Goal: Task Accomplishment & Management: Use online tool/utility

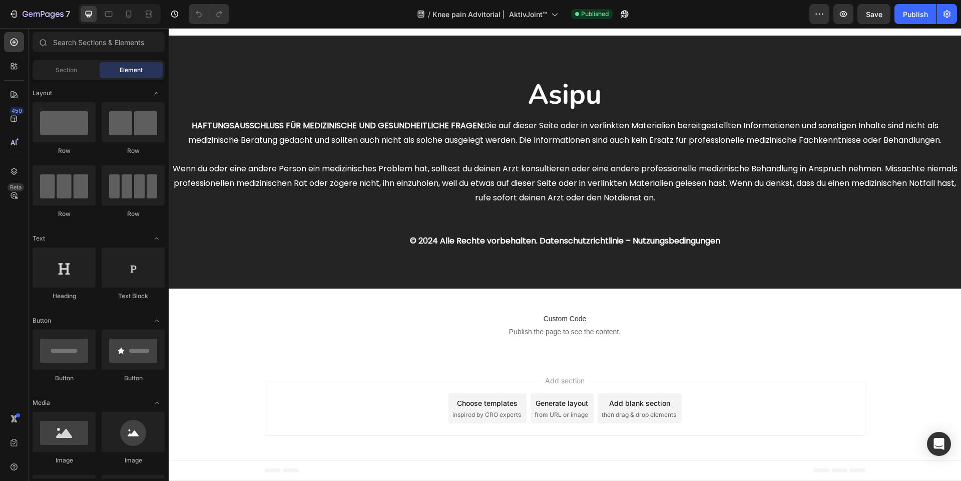
scroll to position [5948, 0]
click at [632, 17] on button "button" at bounding box center [625, 14] width 20 height 20
click at [52, 17] on icon "button" at bounding box center [43, 15] width 41 height 9
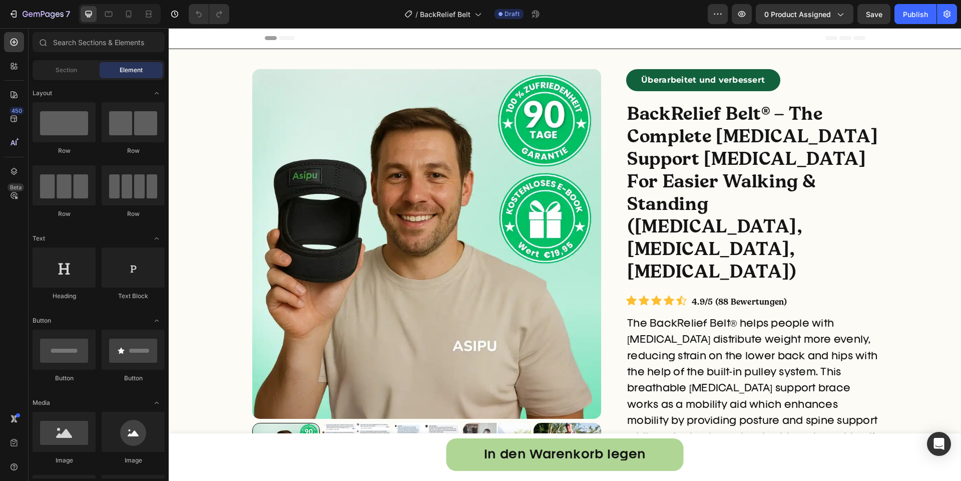
radio input "false"
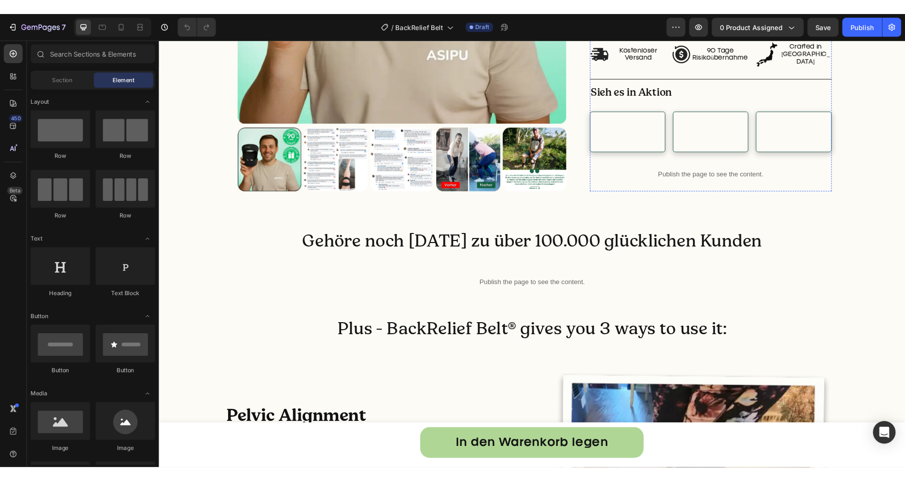
scroll to position [870, 0]
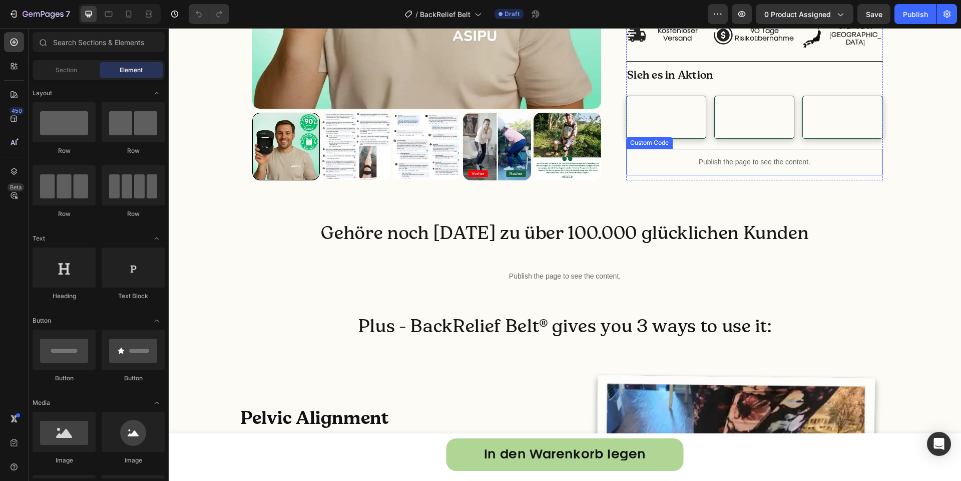
click at [669, 175] on div "Publish the page to see the content." at bounding box center [754, 162] width 257 height 27
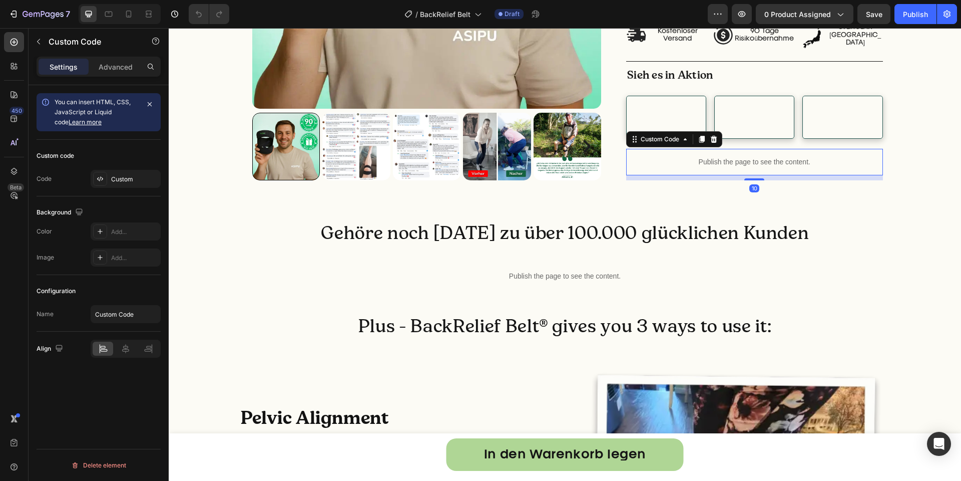
click at [669, 175] on div "Publish the page to see the content." at bounding box center [754, 162] width 257 height 27
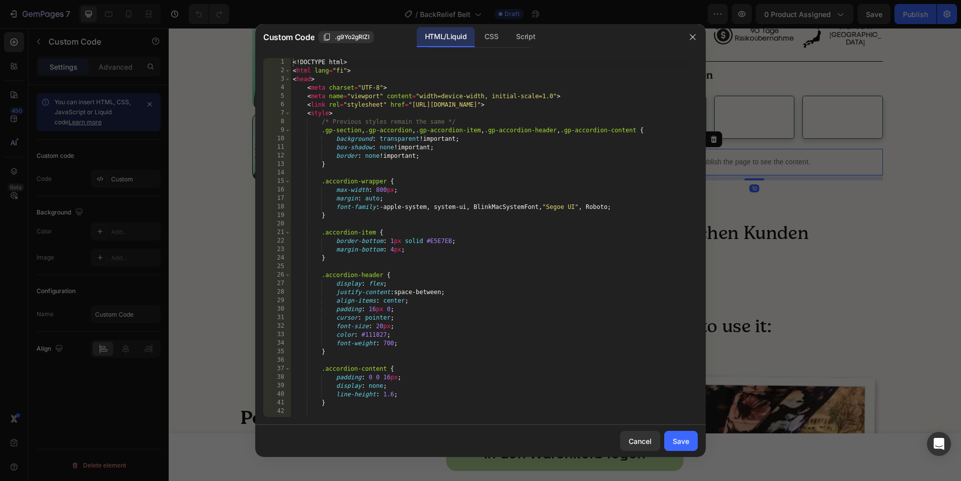
click at [657, 240] on div "<! DOCTYPE html > < html lang = "fi" > < head > < meta charset = "UTF-8" > < me…" at bounding box center [489, 245] width 397 height 375
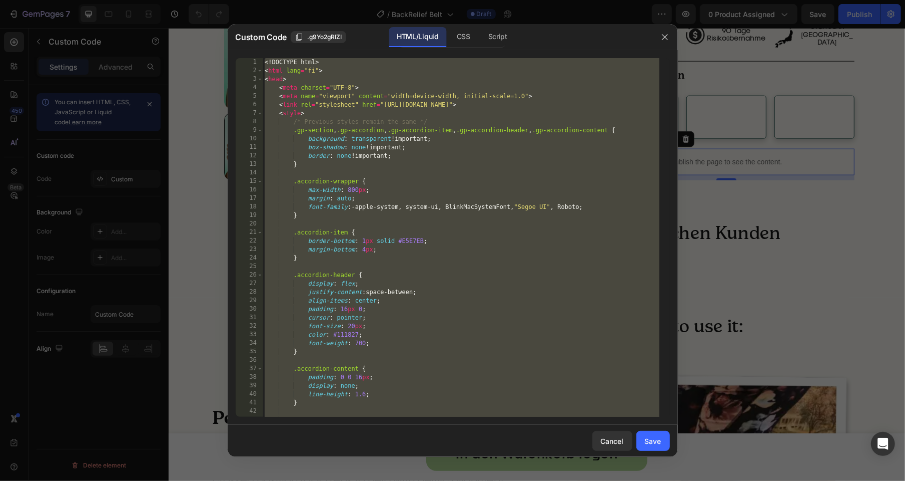
click at [529, 252] on div "<! DOCTYPE html > < html lang = "fi" > < head > < meta charset = "UTF-8" > < me…" at bounding box center [461, 245] width 397 height 375
type textarea "</html>"
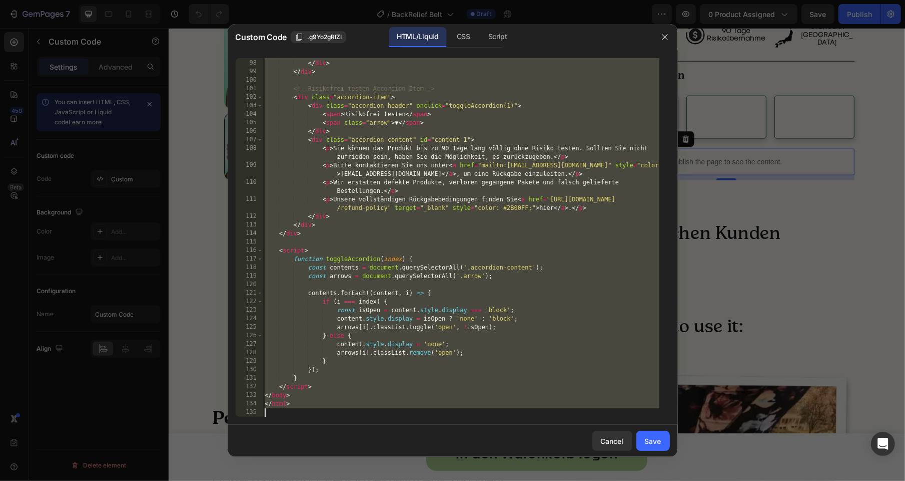
paste textarea
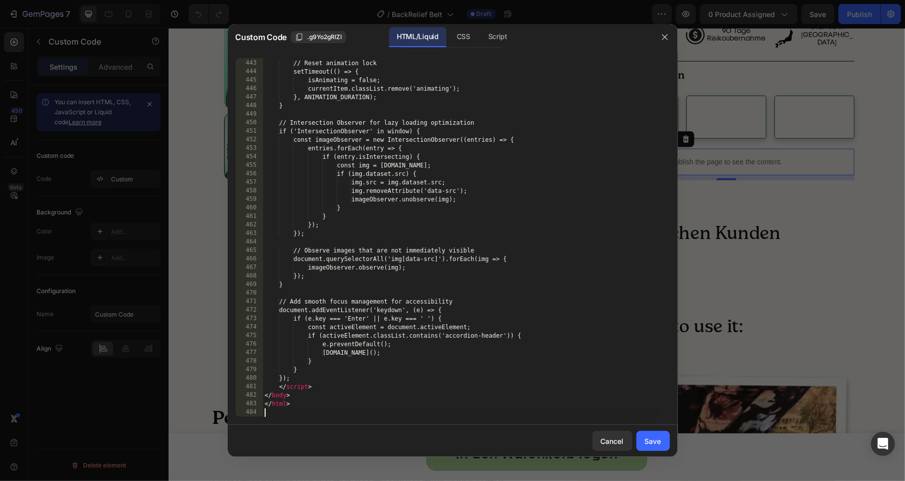
scroll to position [3973, 0]
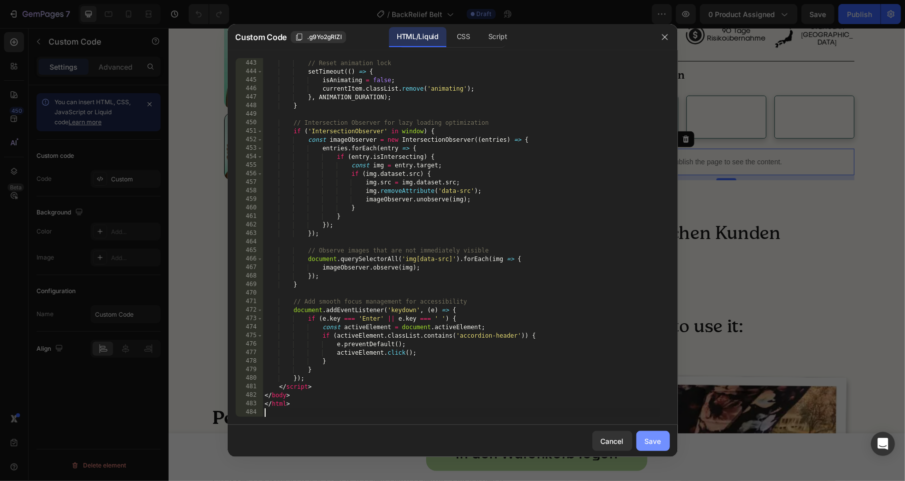
click at [650, 437] on div "Save" at bounding box center [653, 440] width 17 height 11
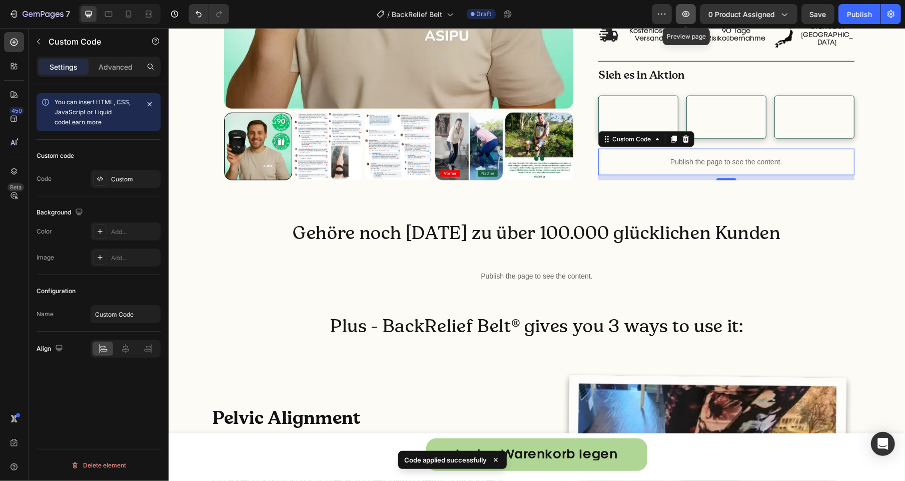
click at [686, 20] on button "button" at bounding box center [686, 14] width 20 height 20
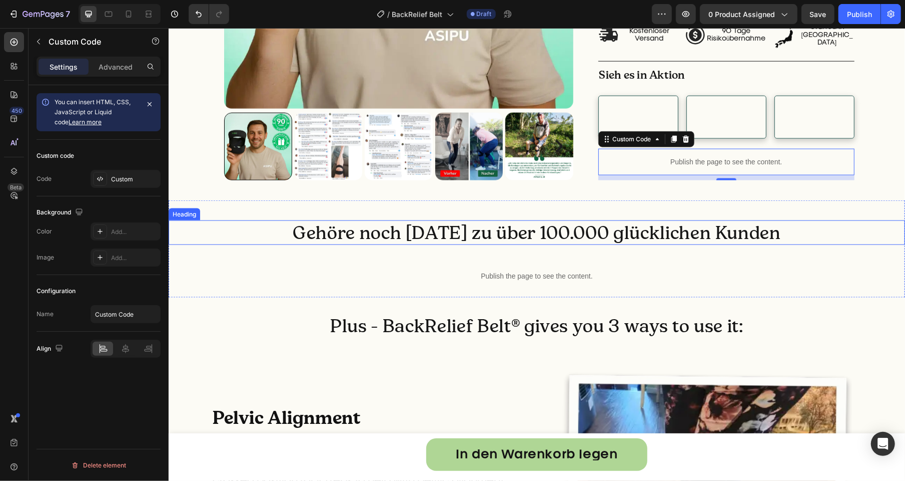
click at [813, 244] on h2 "Gehöre noch heute zu über 100.000 glücklichen Kunden" at bounding box center [536, 232] width 737 height 25
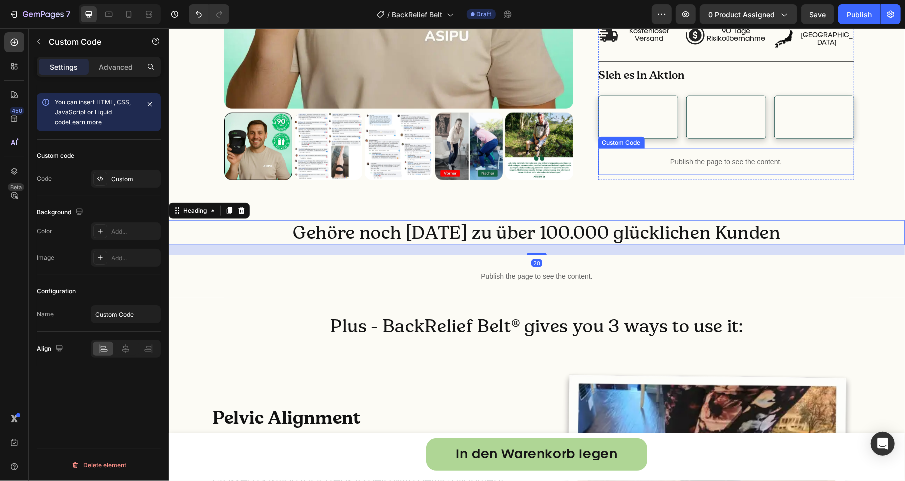
click at [735, 167] on p "Publish the page to see the content." at bounding box center [726, 161] width 257 height 11
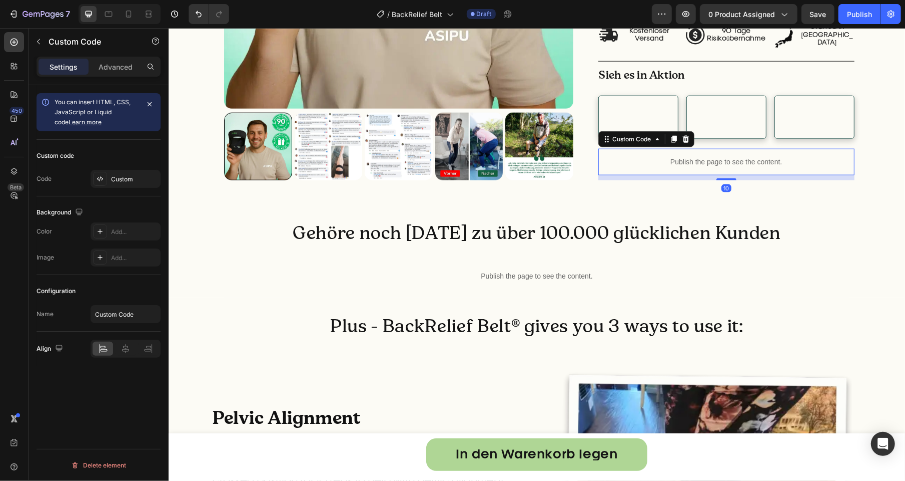
click at [735, 167] on p "Publish the page to see the content." at bounding box center [726, 161] width 257 height 11
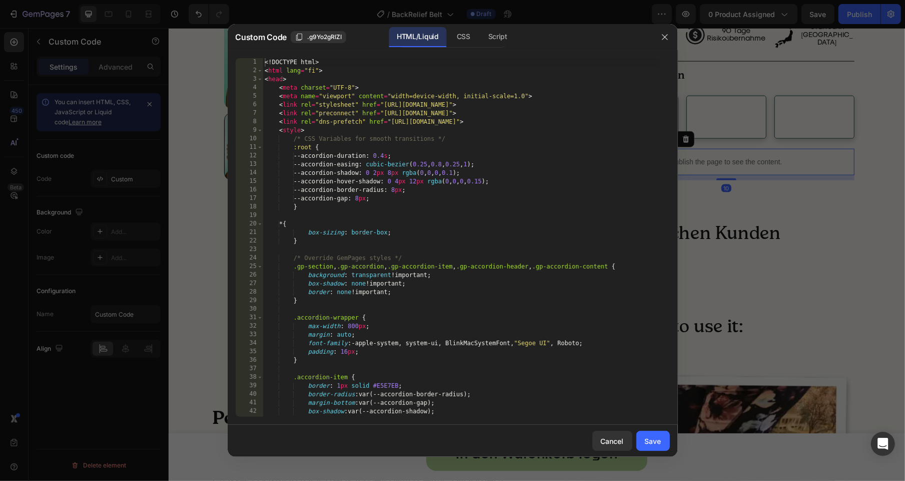
click at [550, 220] on div "<! DOCTYPE html > < html lang = "fi" > < head > < meta charset = "UTF-8" > < me…" at bounding box center [461, 245] width 397 height 375
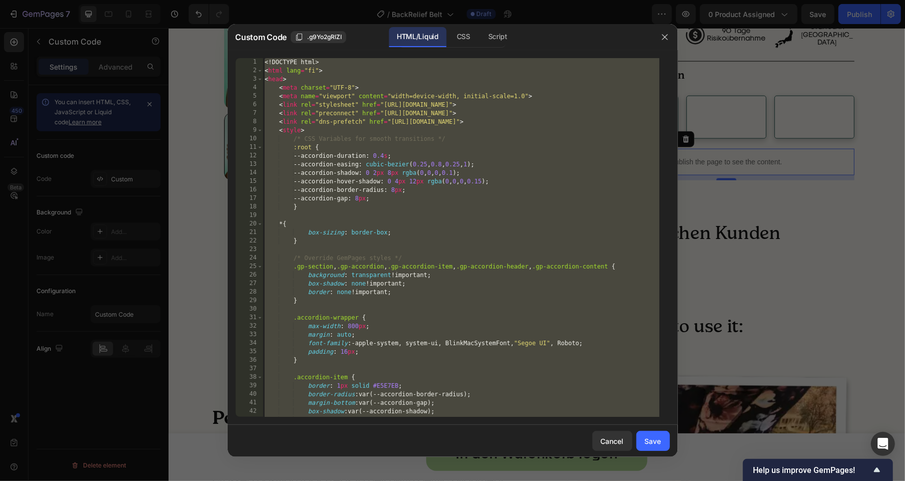
click at [474, 203] on div "<! DOCTYPE html > < html lang = "fi" > < head > < meta charset = "UTF-8" > < me…" at bounding box center [461, 245] width 397 height 375
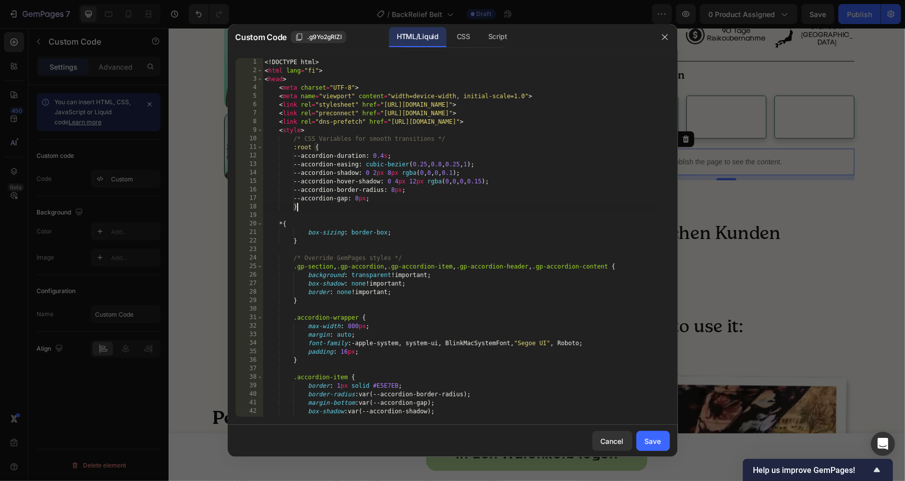
type textarea "</html>"
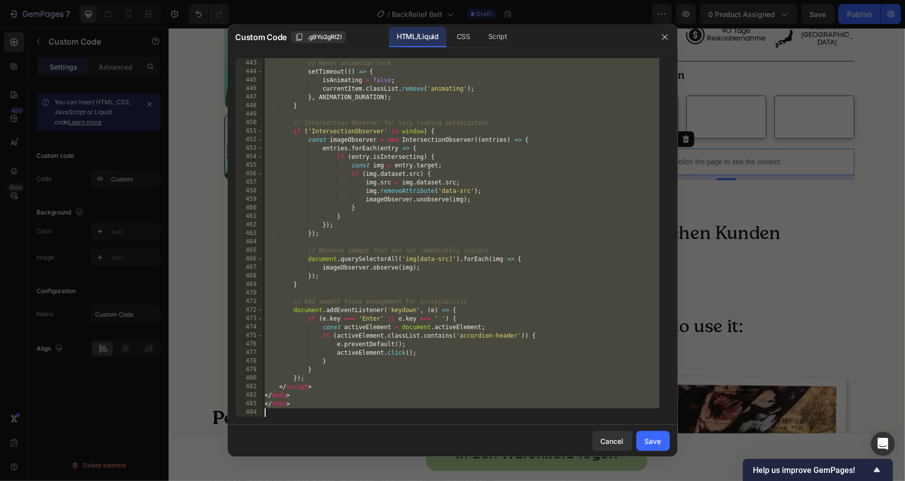
paste textarea
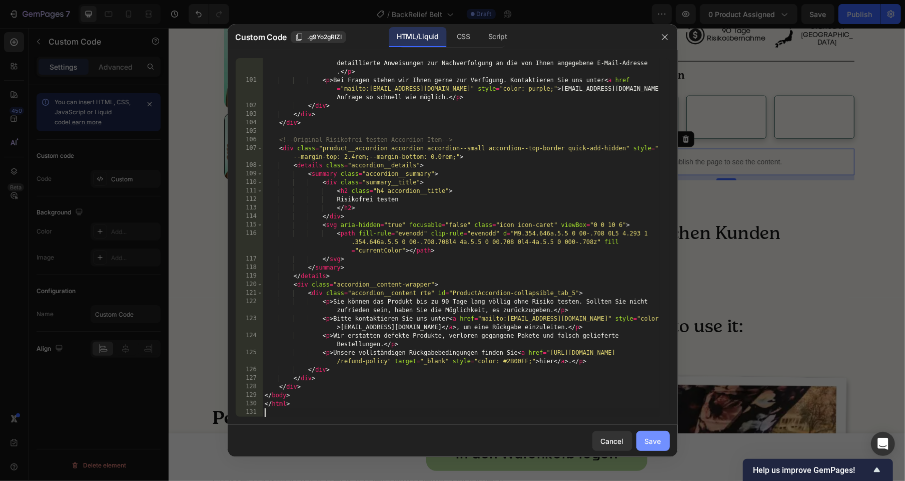
click at [647, 440] on div "Save" at bounding box center [653, 440] width 17 height 11
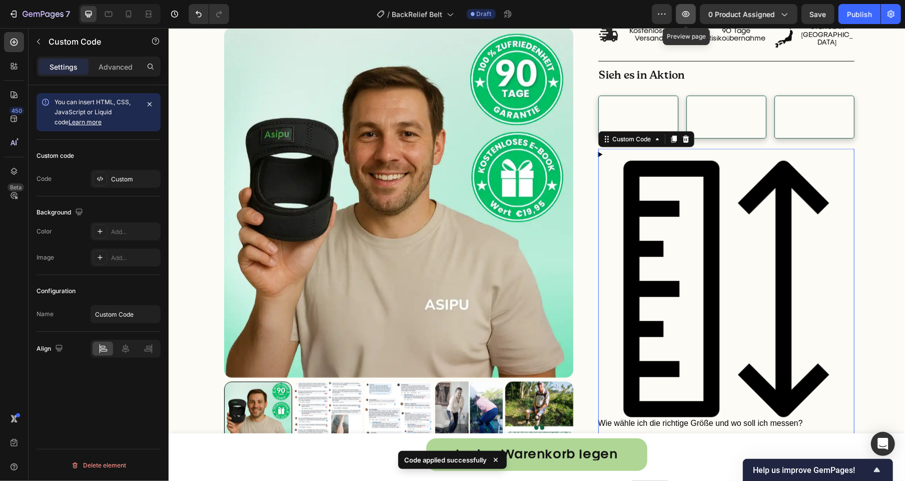
click at [687, 21] on button "button" at bounding box center [686, 14] width 20 height 20
click at [672, 273] on img at bounding box center [726, 288] width 256 height 256
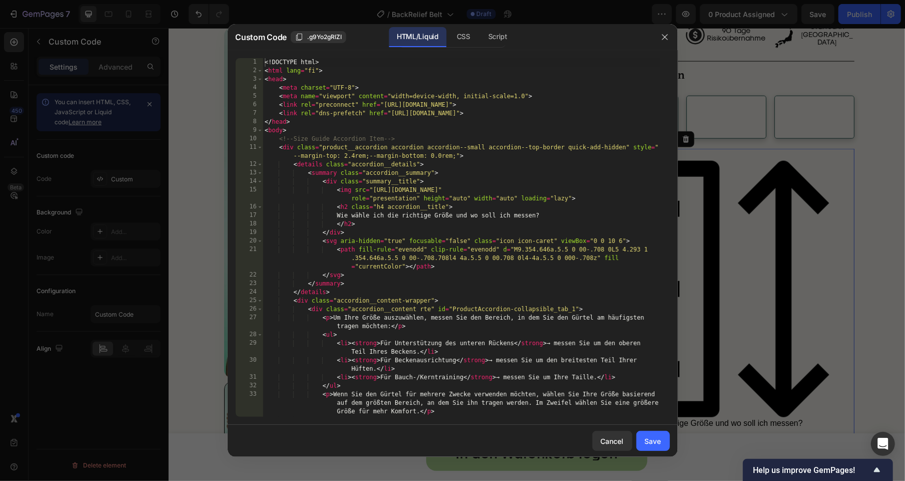
click at [826, 162] on div at bounding box center [452, 240] width 905 height 481
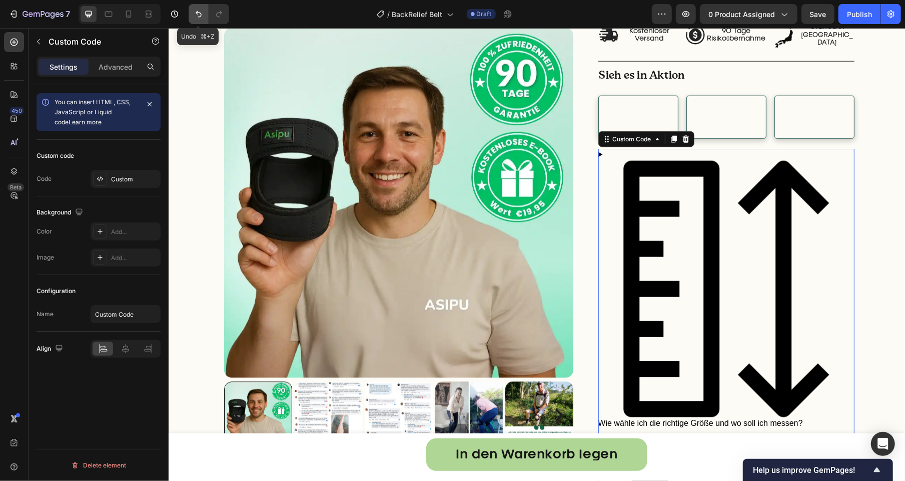
click at [197, 19] on icon "Undo/Redo" at bounding box center [199, 14] width 10 height 10
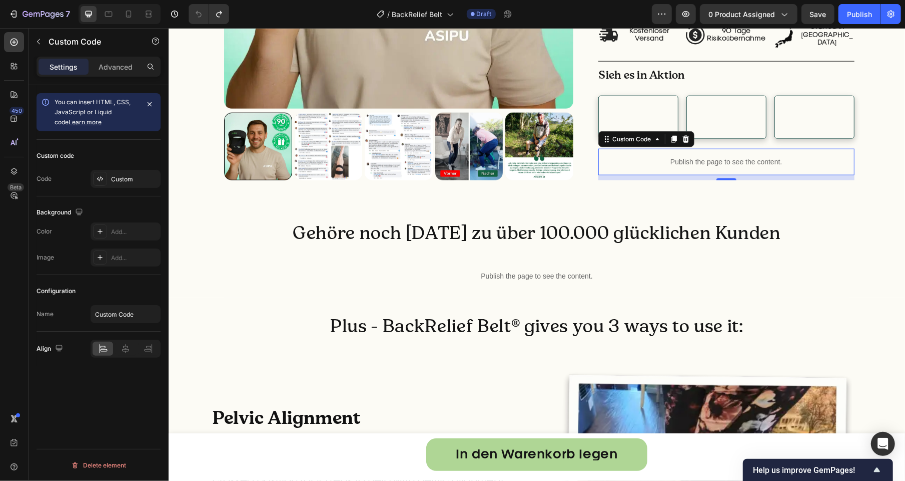
click at [737, 175] on div "Publish the page to see the content." at bounding box center [726, 161] width 257 height 27
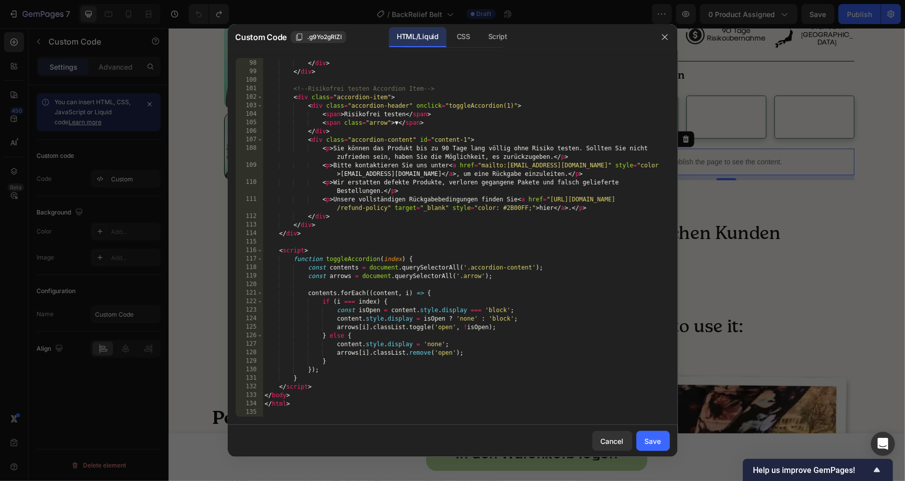
scroll to position [875, 0]
click at [200, 60] on div at bounding box center [452, 240] width 905 height 481
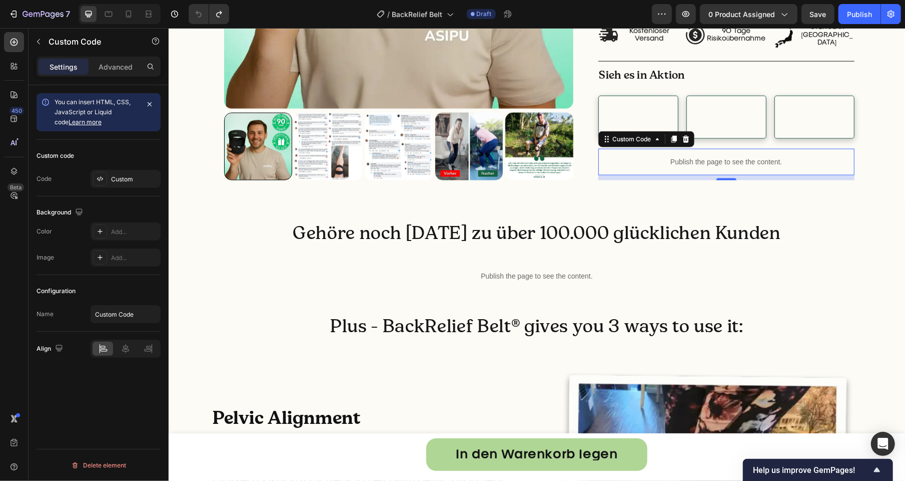
click at [662, 175] on div "Publish the page to see the content." at bounding box center [726, 161] width 257 height 27
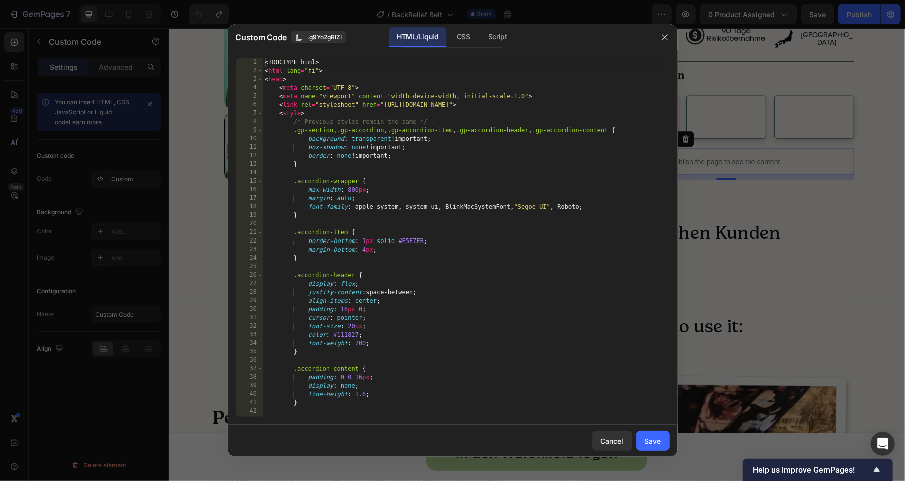
scroll to position [362, 0]
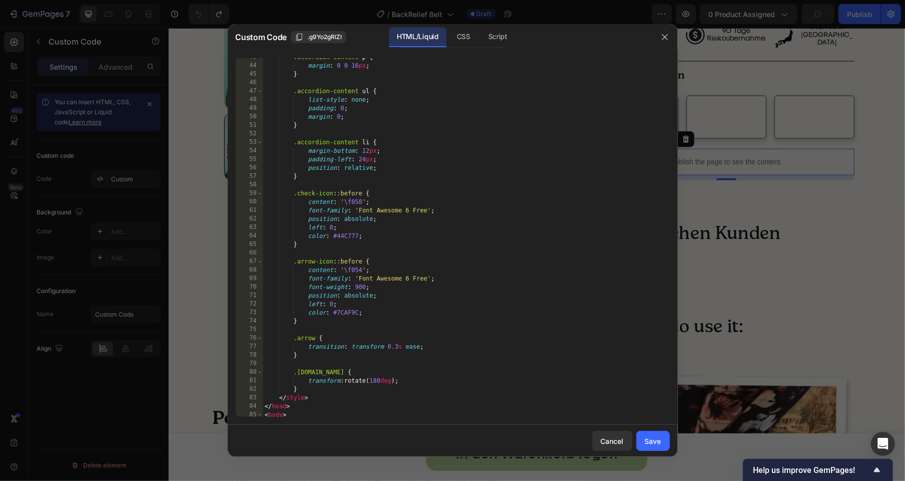
click at [808, 150] on div at bounding box center [452, 240] width 905 height 481
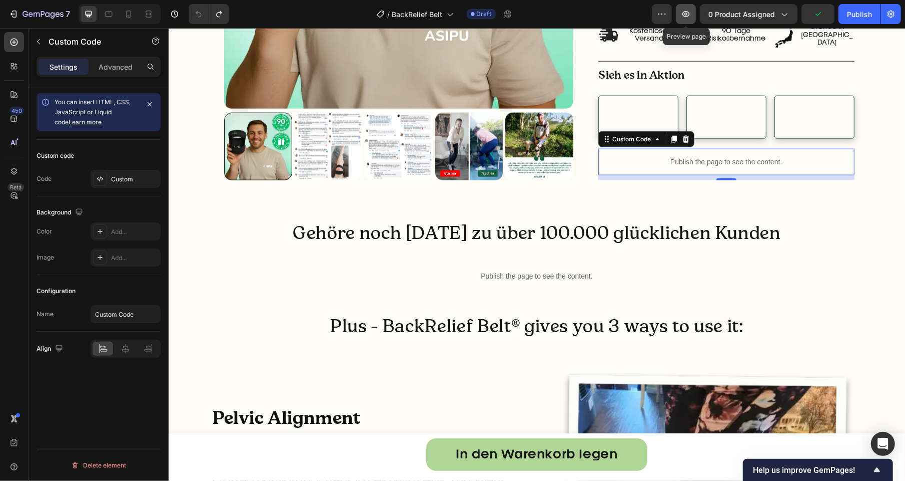
click at [686, 15] on icon "button" at bounding box center [686, 14] width 10 height 10
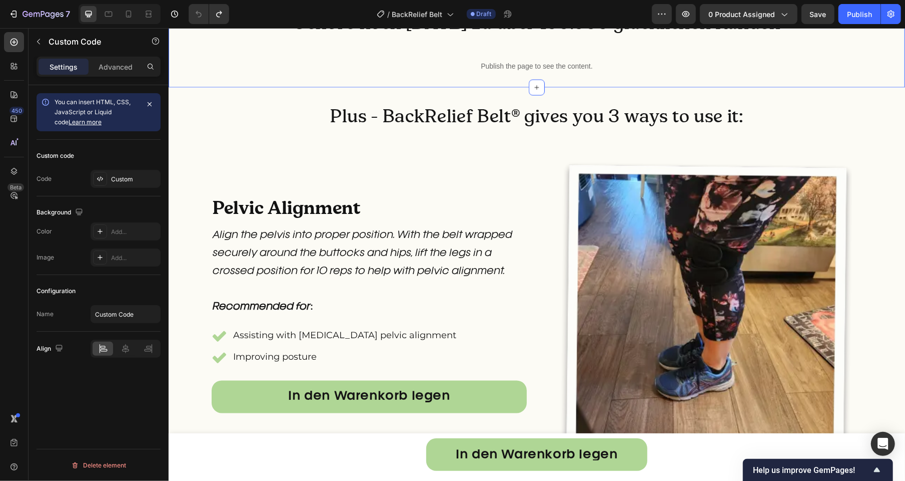
scroll to position [942, 0]
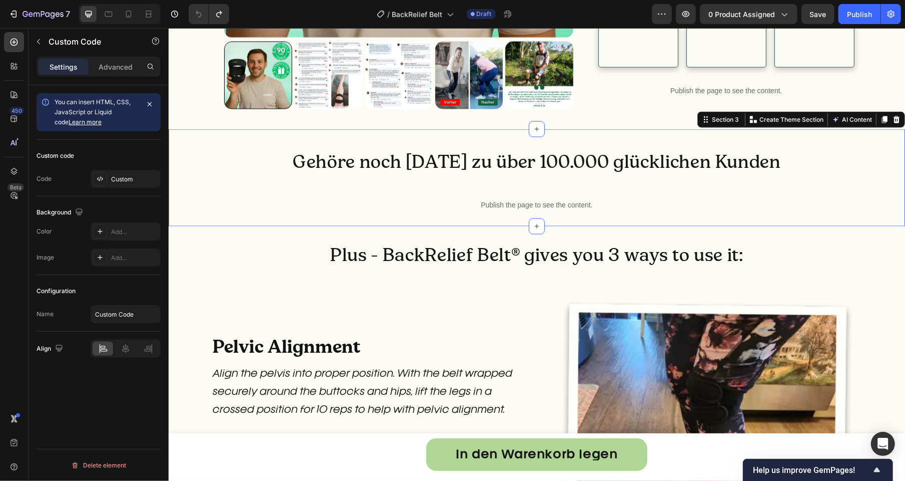
click at [876, 215] on div "Gehöre noch heute zu über 100.000 glücklichen Kunden Heading Publish the page t…" at bounding box center [536, 177] width 737 height 97
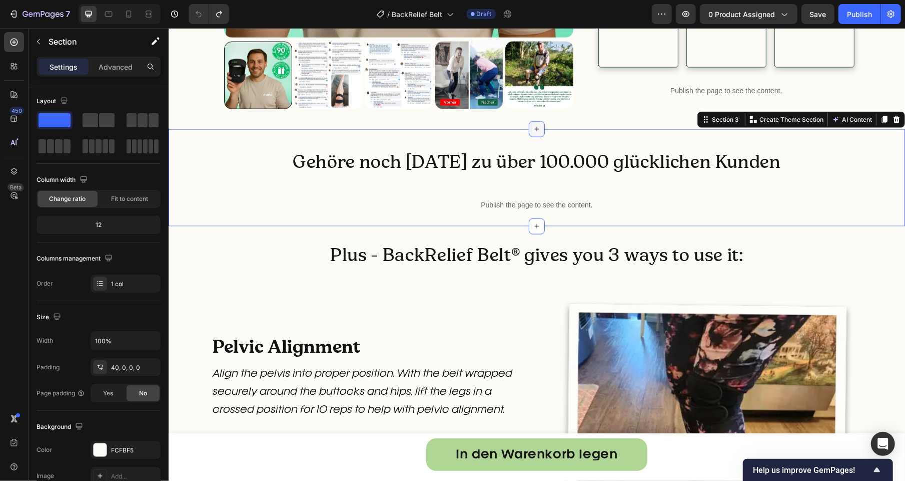
click at [533, 133] on icon at bounding box center [537, 129] width 8 height 8
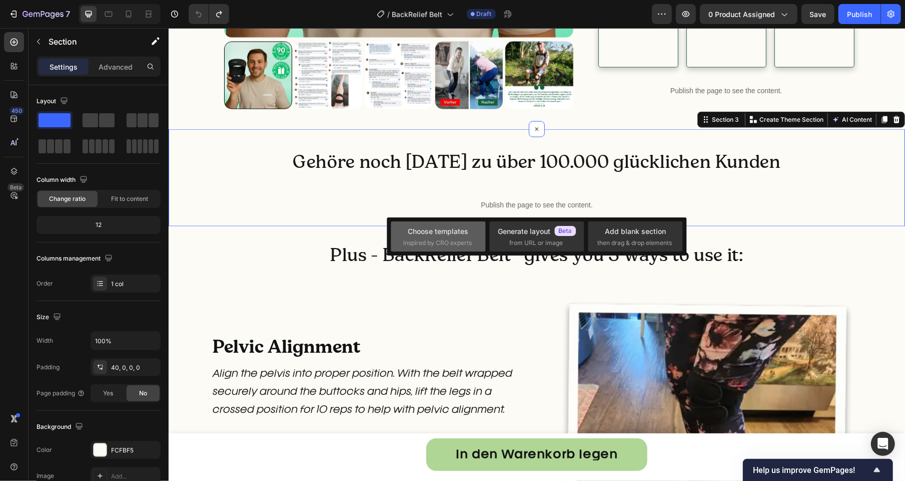
click at [408, 237] on div "Choose templates inspired by CRO experts" at bounding box center [438, 237] width 70 height 22
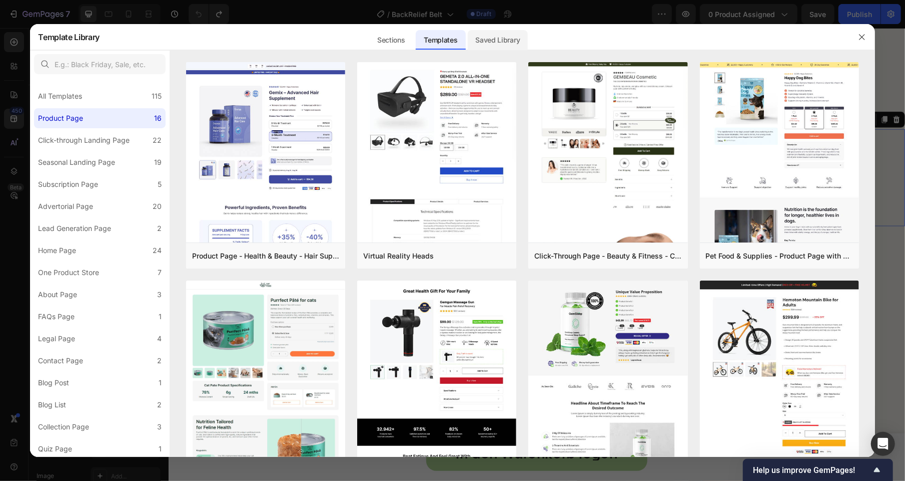
click at [507, 39] on div "Saved Library" at bounding box center [498, 40] width 61 height 20
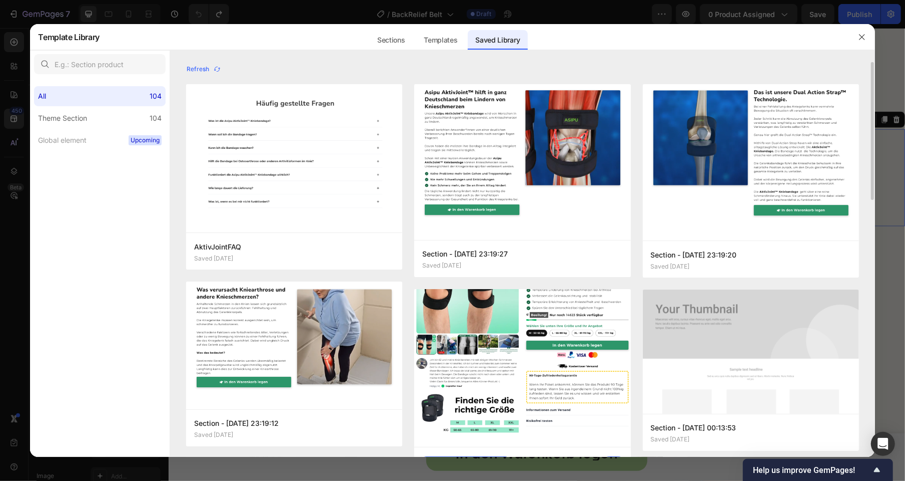
scroll to position [41, 0]
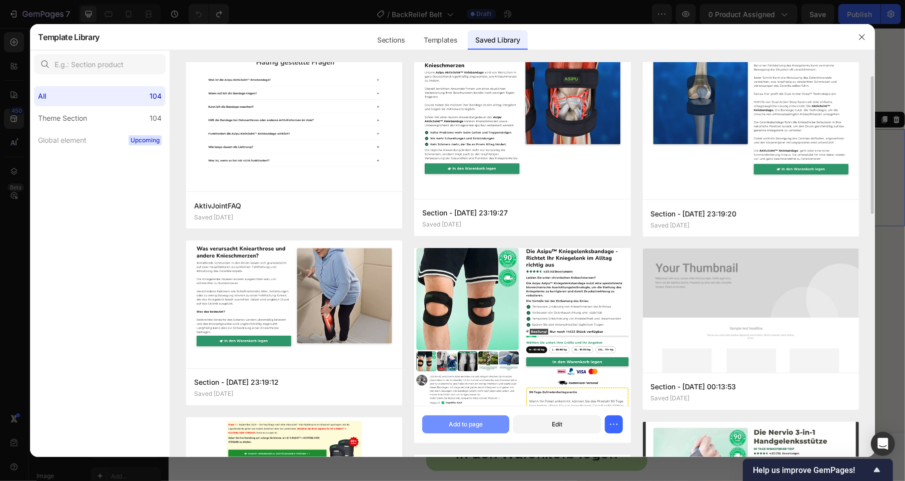
click at [484, 418] on button "Add to page" at bounding box center [465, 424] width 87 height 18
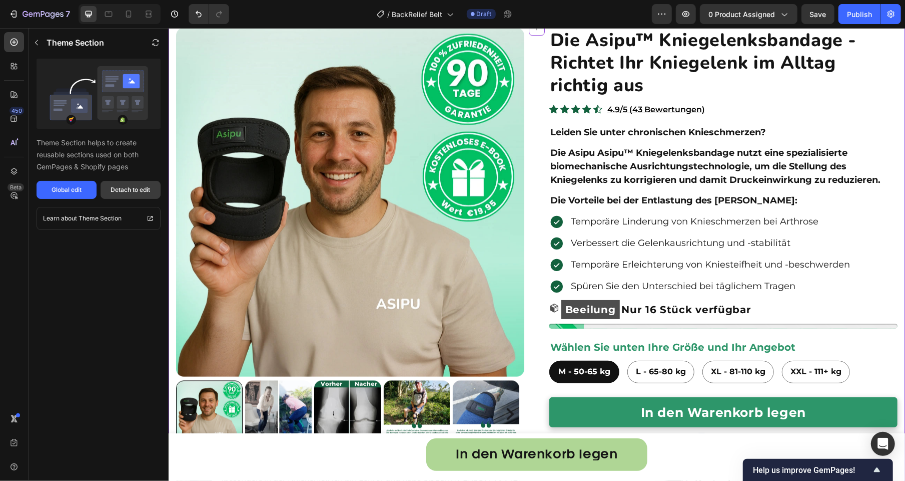
click at [122, 190] on div "Detach to edit" at bounding box center [131, 189] width 40 height 9
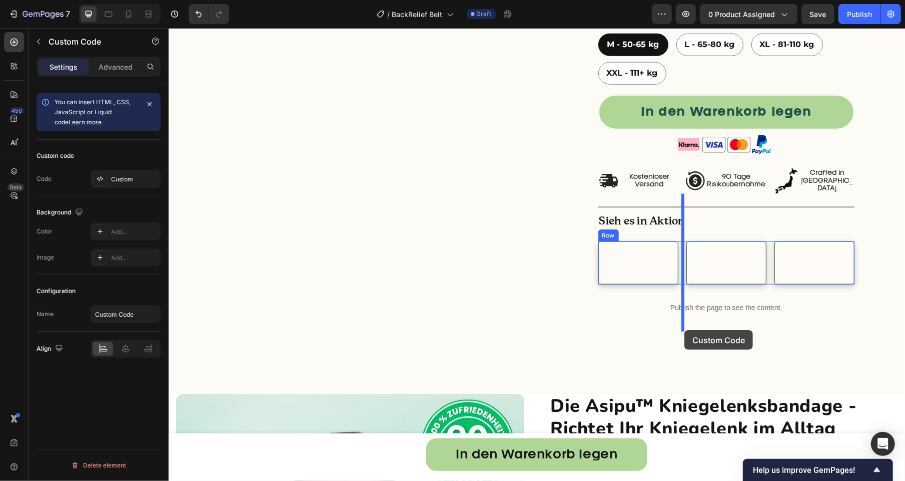
scroll to position [778, 0]
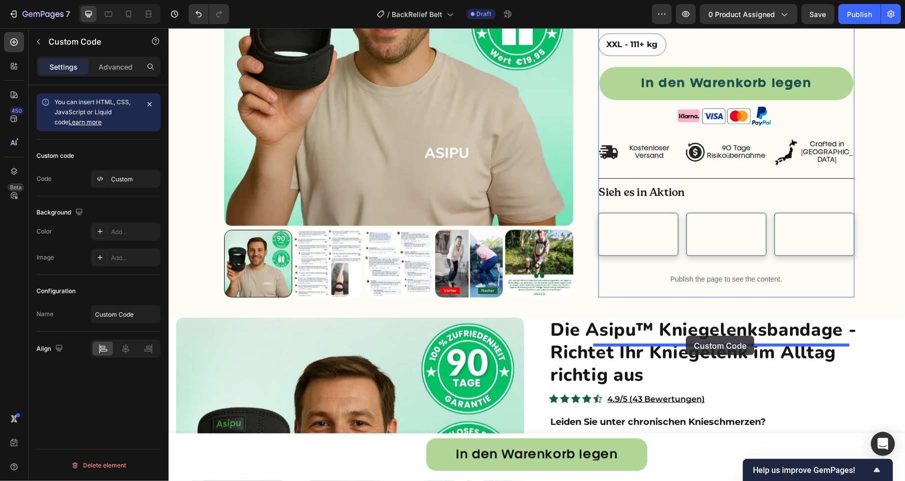
drag, startPoint x: 644, startPoint y: 371, endPoint x: 686, endPoint y: 335, distance: 55.3
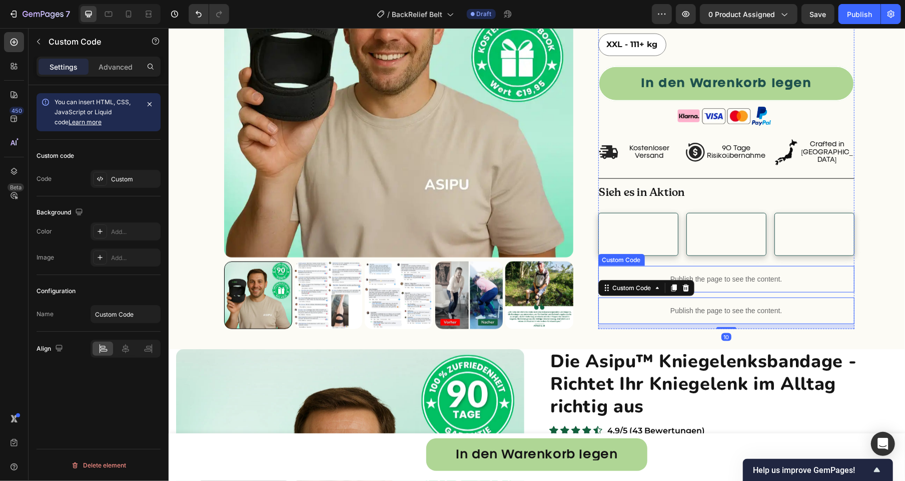
click at [689, 284] on p "Publish the page to see the content." at bounding box center [726, 278] width 257 height 11
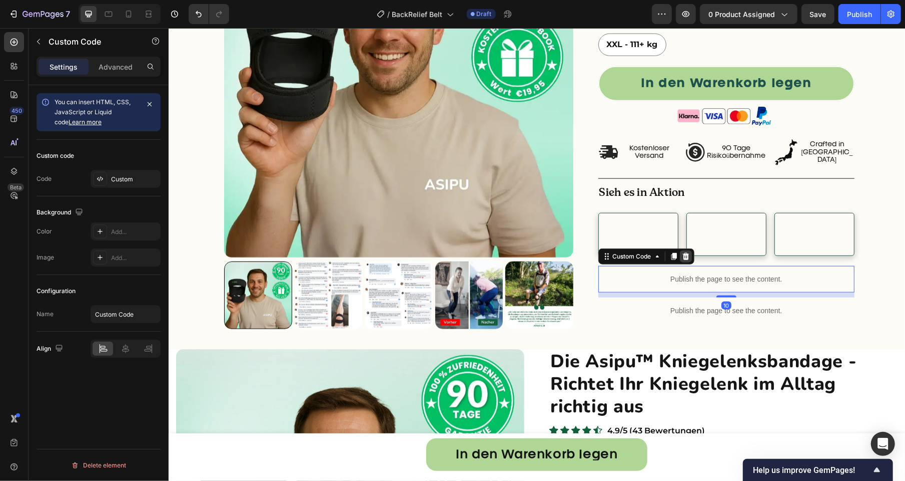
click at [683, 260] on icon at bounding box center [686, 256] width 8 height 8
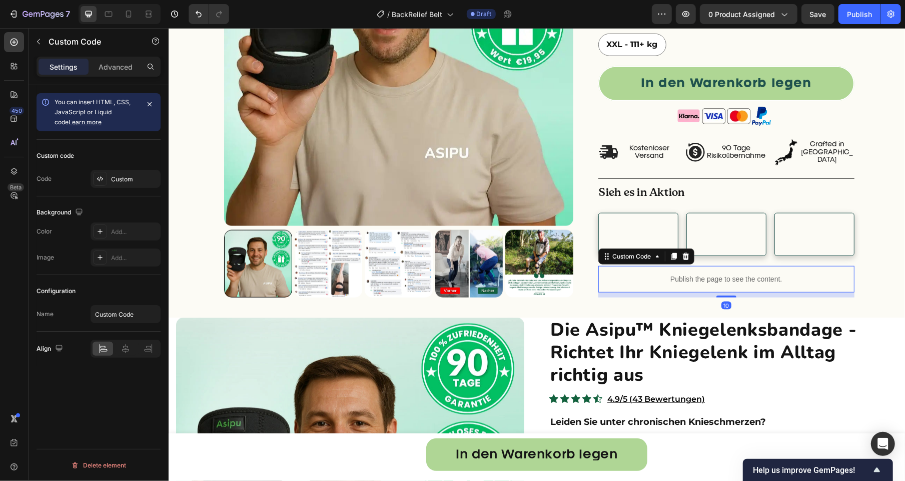
click at [672, 292] on div "Publish the page to see the content." at bounding box center [726, 278] width 257 height 27
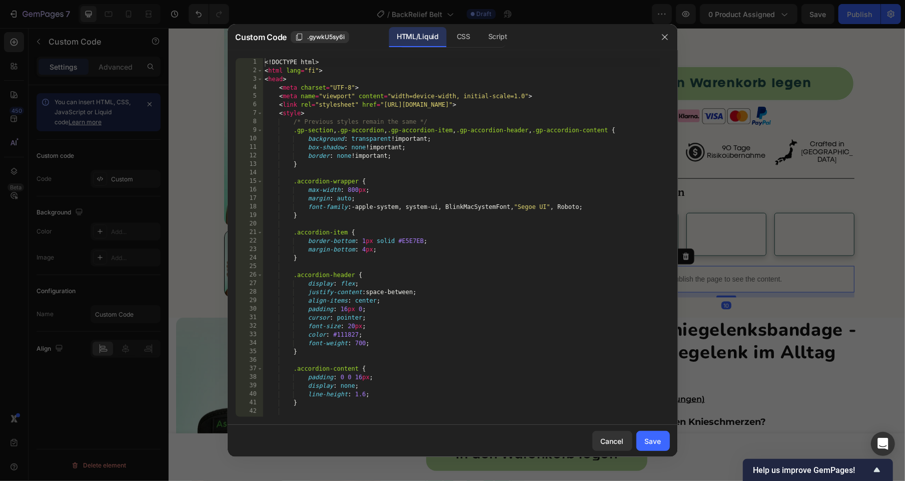
click at [612, 323] on div "<! DOCTYPE html > < html lang = "fi" > < head > < meta charset = "UTF-8" > < me…" at bounding box center [461, 245] width 397 height 375
type textarea "</html>"
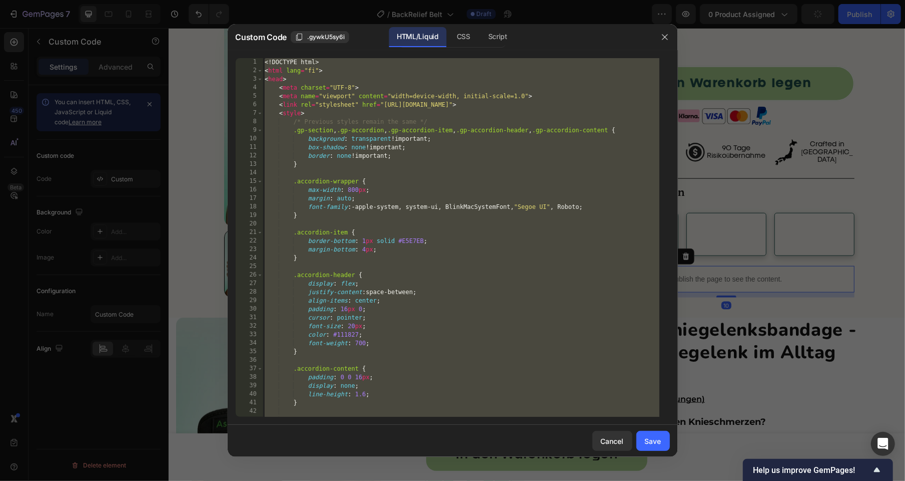
scroll to position [875, 0]
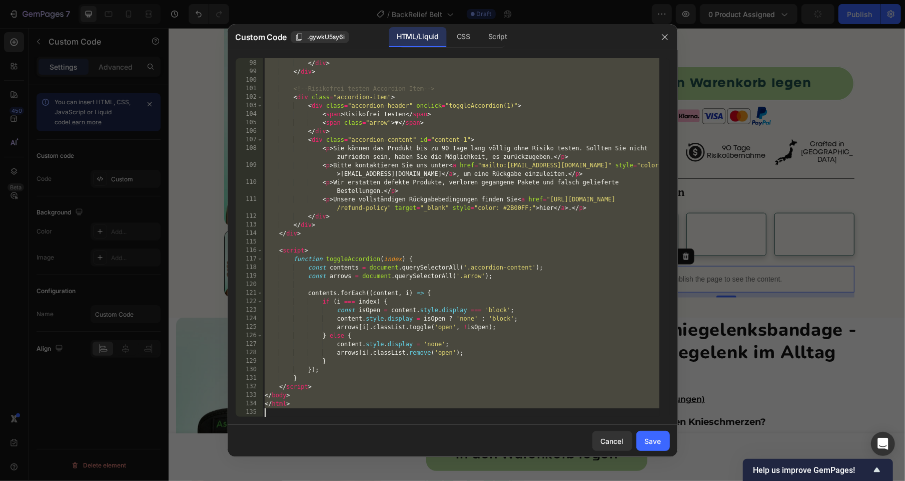
click at [854, 370] on div at bounding box center [452, 240] width 905 height 481
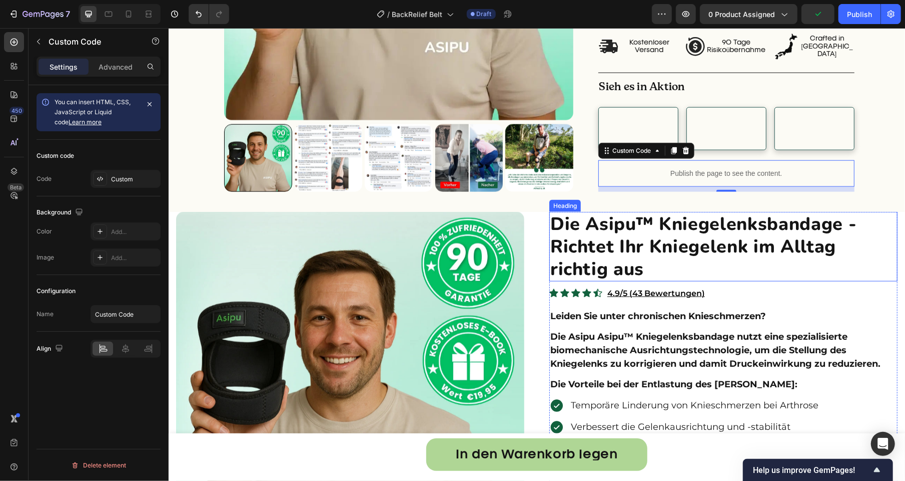
scroll to position [1002, 0]
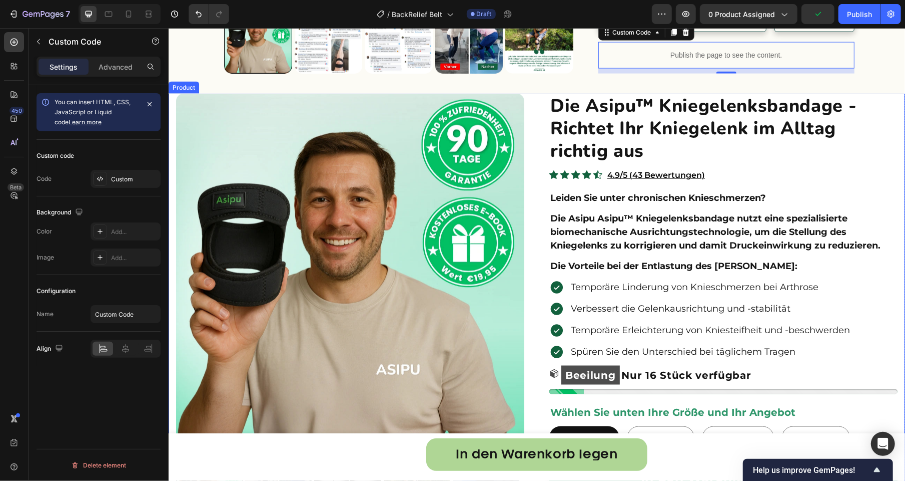
click at [536, 287] on div "right Created with Sketch. right Created with Sketch. Product Images Image „Ich…" at bounding box center [536, 436] width 737 height 687
radio input "false"
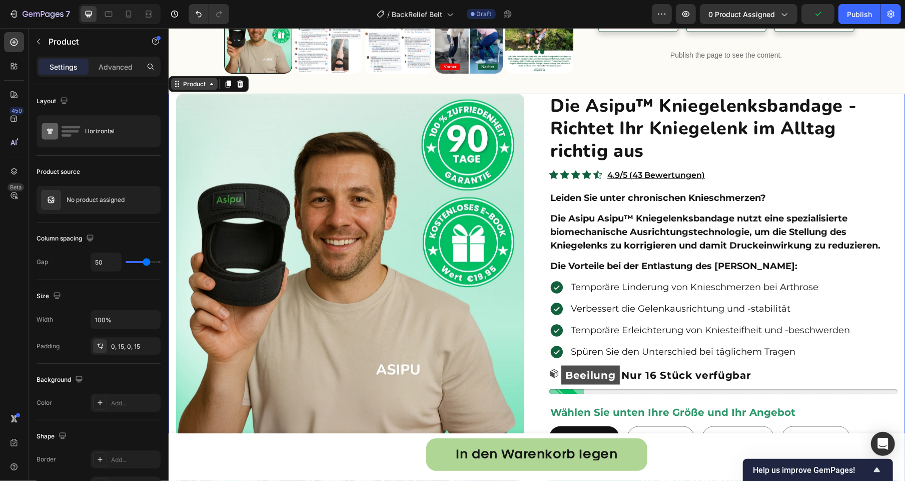
click at [195, 88] on div "Product" at bounding box center [194, 83] width 27 height 9
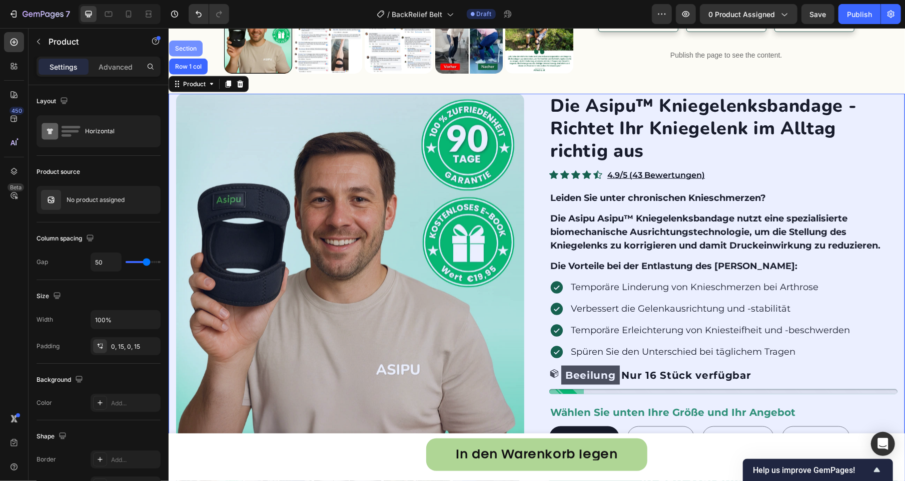
click at [187, 51] on div "Section" at bounding box center [186, 48] width 26 height 6
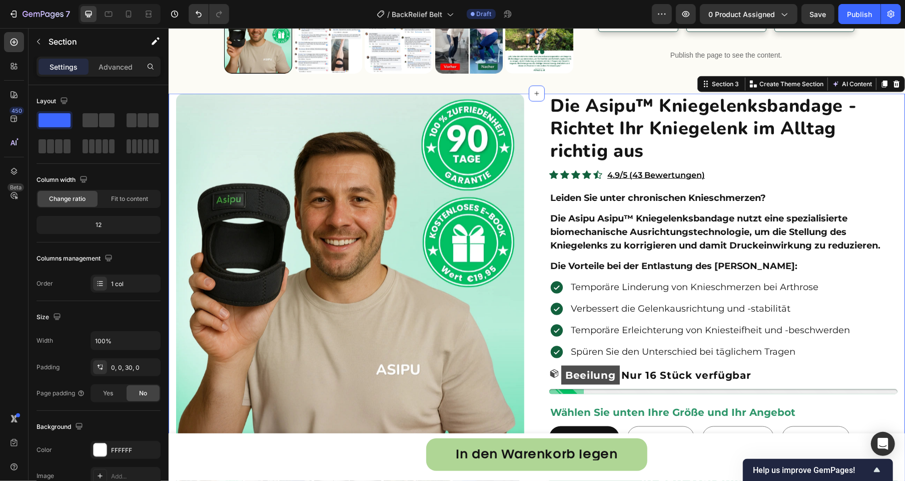
click at [893, 87] on icon at bounding box center [896, 83] width 7 height 7
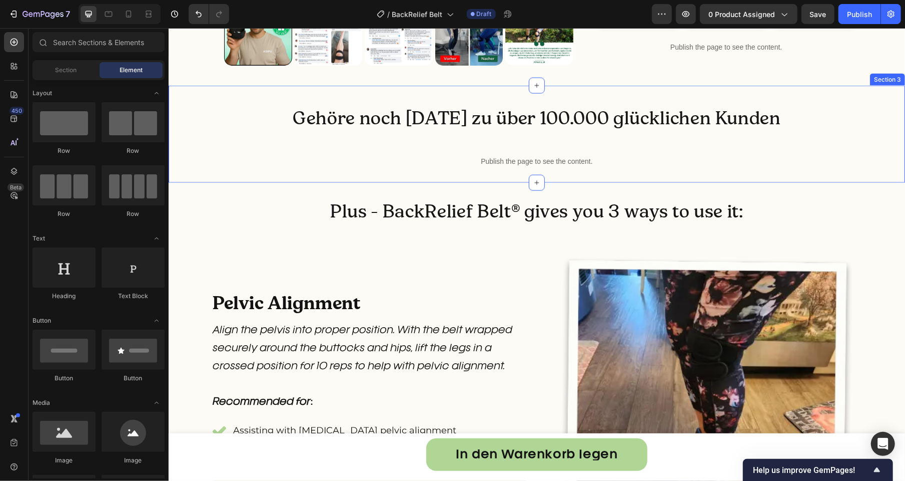
scroll to position [996, 0]
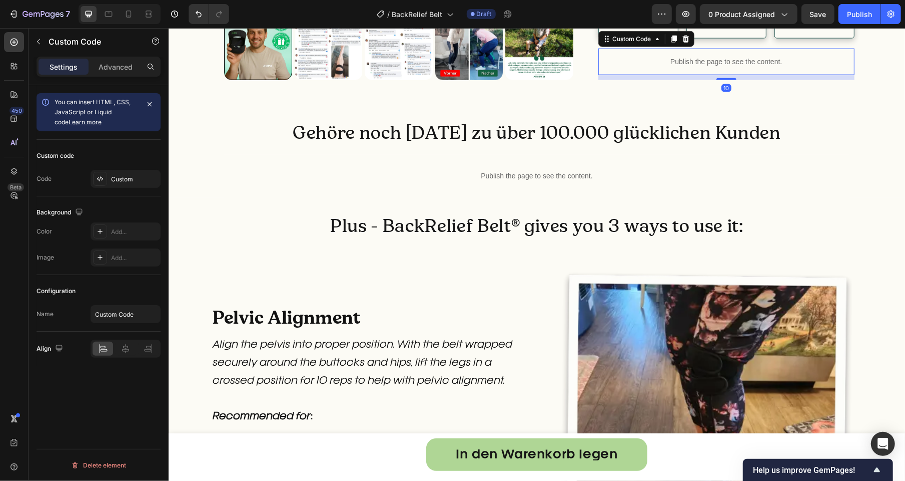
click at [695, 67] on p "Publish the page to see the content." at bounding box center [726, 61] width 257 height 11
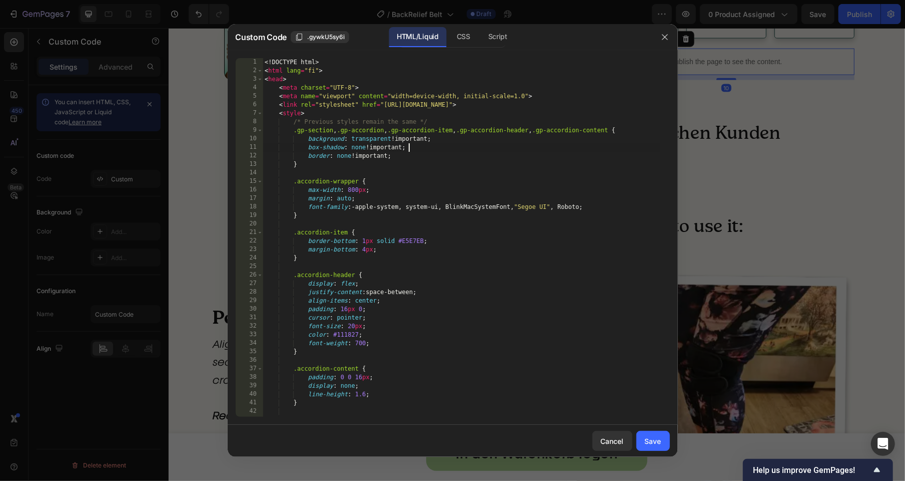
click at [625, 144] on div "<! DOCTYPE html > < html lang = "fi" > < head > < meta charset = "UTF-8" > < me…" at bounding box center [461, 245] width 397 height 375
type textarea "</html>"
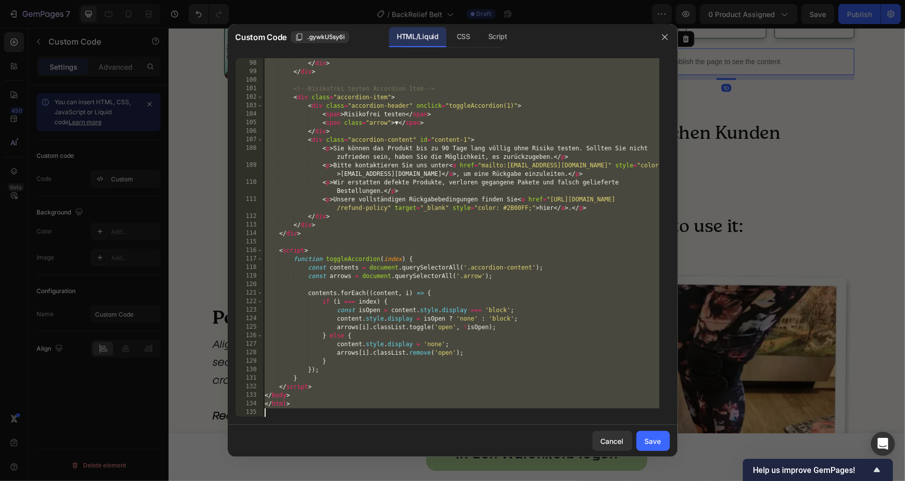
paste textarea
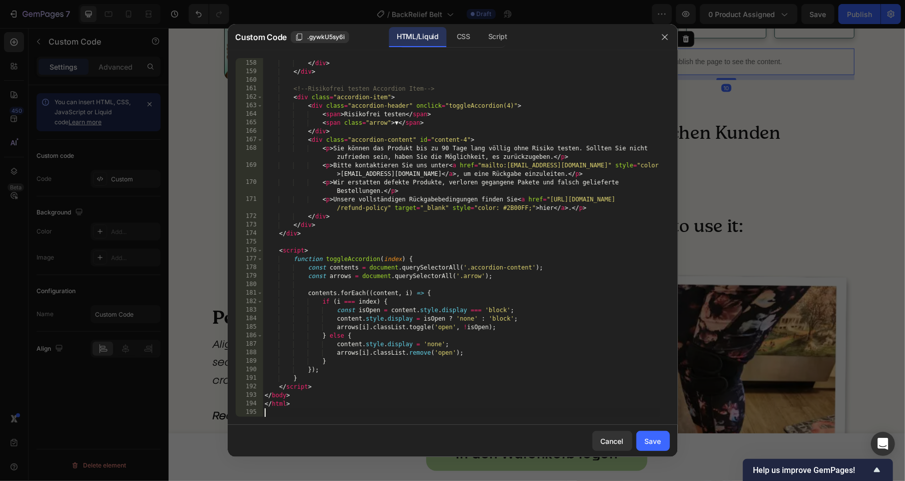
scroll to position [1514, 0]
click at [644, 441] on button "Save" at bounding box center [654, 440] width 34 height 20
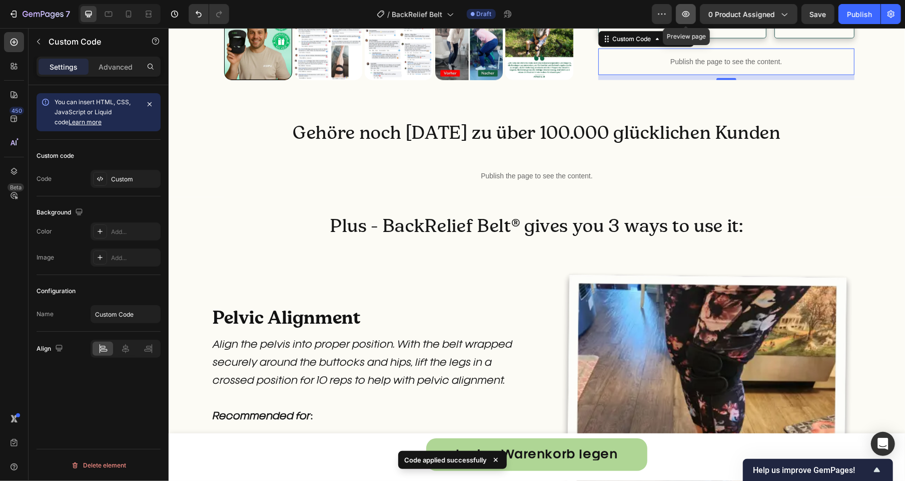
click at [685, 10] on icon "button" at bounding box center [686, 14] width 10 height 10
click at [701, 67] on p "Publish the page to see the content." at bounding box center [726, 61] width 257 height 11
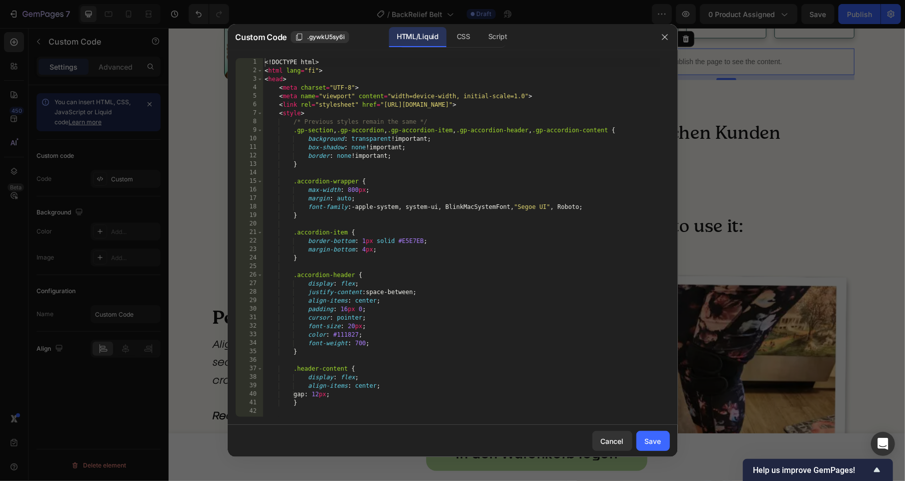
click at [613, 169] on div "<! DOCTYPE html > < html lang = "fi" > < head > < meta charset = "UTF-8" > < me…" at bounding box center [461, 245] width 397 height 375
type textarea "</html>"
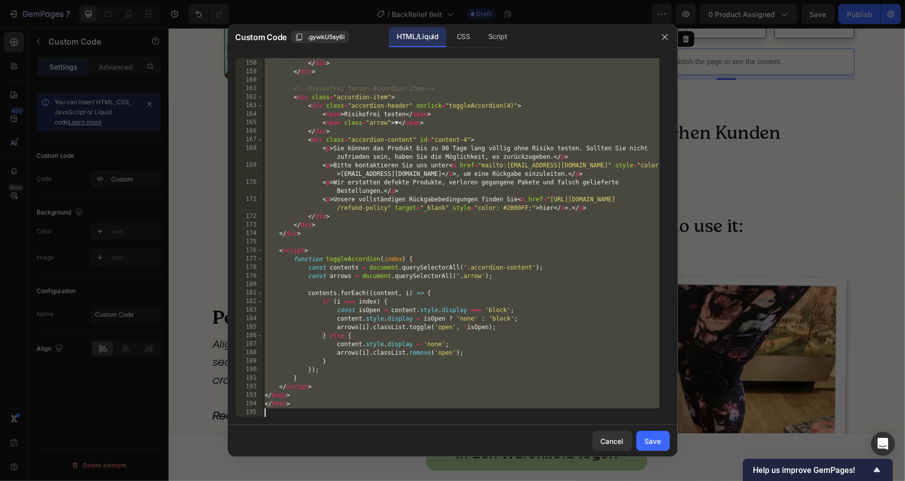
paste textarea
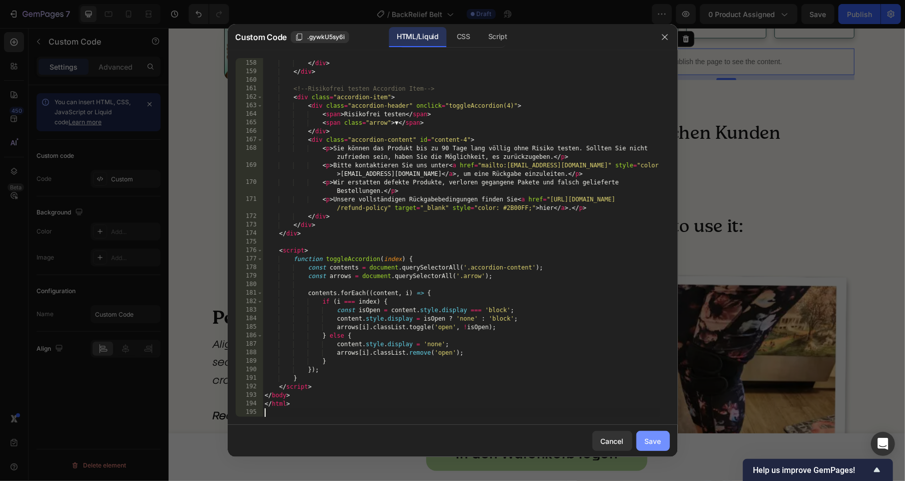
click at [657, 440] on div "Save" at bounding box center [653, 440] width 17 height 11
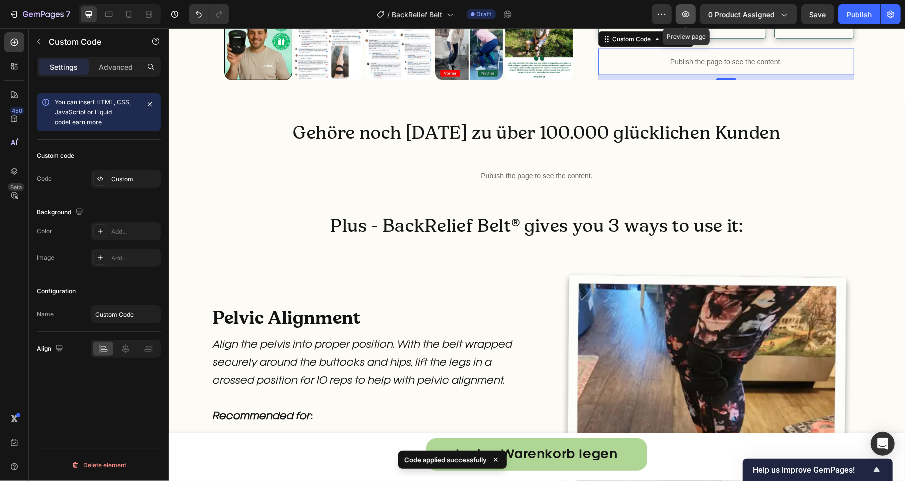
click at [696, 19] on button "button" at bounding box center [686, 14] width 20 height 20
click at [690, 17] on icon "button" at bounding box center [686, 14] width 10 height 10
click at [662, 67] on p "Publish the page to see the content." at bounding box center [726, 61] width 257 height 11
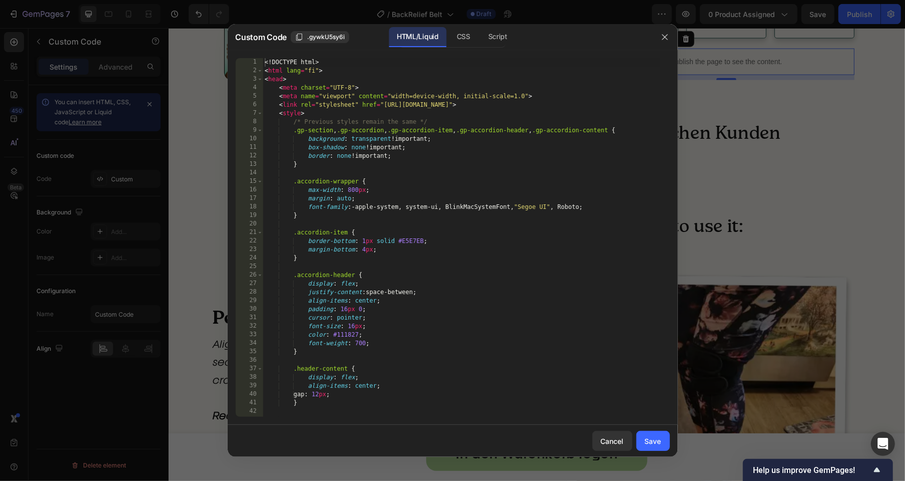
click at [600, 158] on div "<! DOCTYPE html > < html lang = "fi" > < head > < meta charset = "UTF-8" > < me…" at bounding box center [461, 245] width 397 height 375
type textarea "</html>"
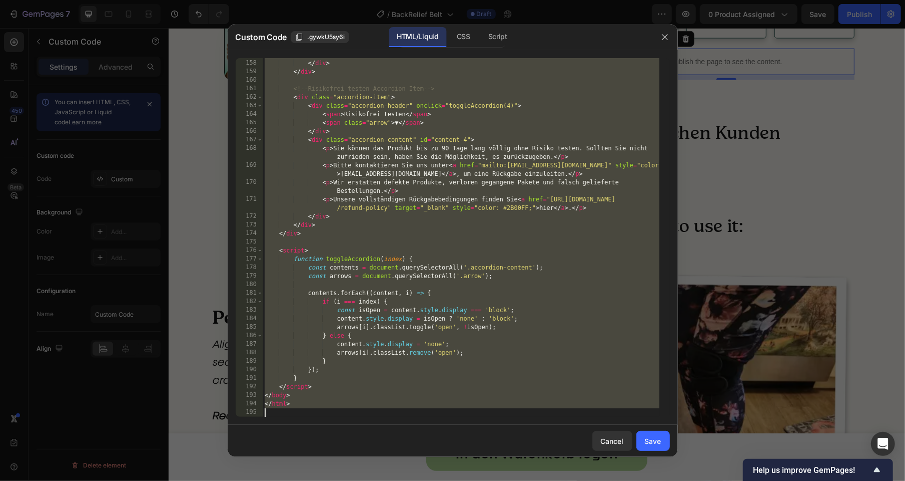
paste textarea
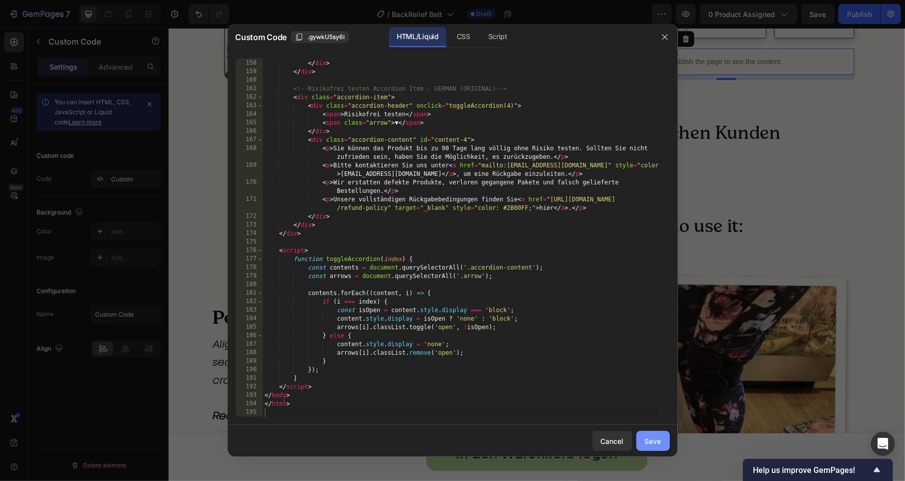
click at [652, 444] on div "Save" at bounding box center [653, 440] width 17 height 11
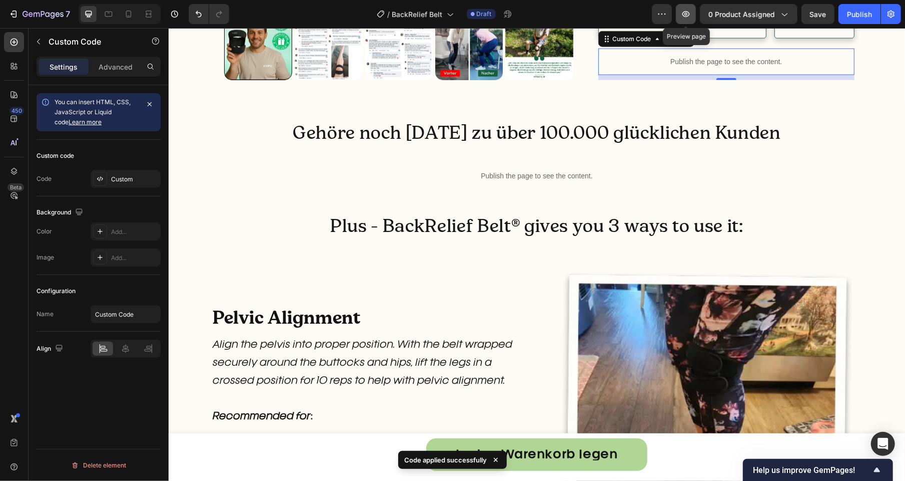
click at [690, 15] on icon "button" at bounding box center [686, 14] width 10 height 10
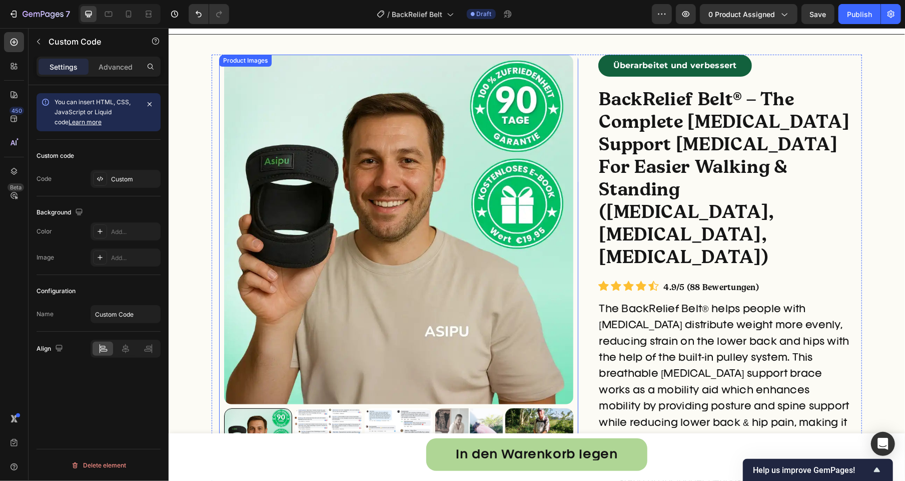
scroll to position [0, 0]
